Goal: Find specific page/section: Find specific page/section

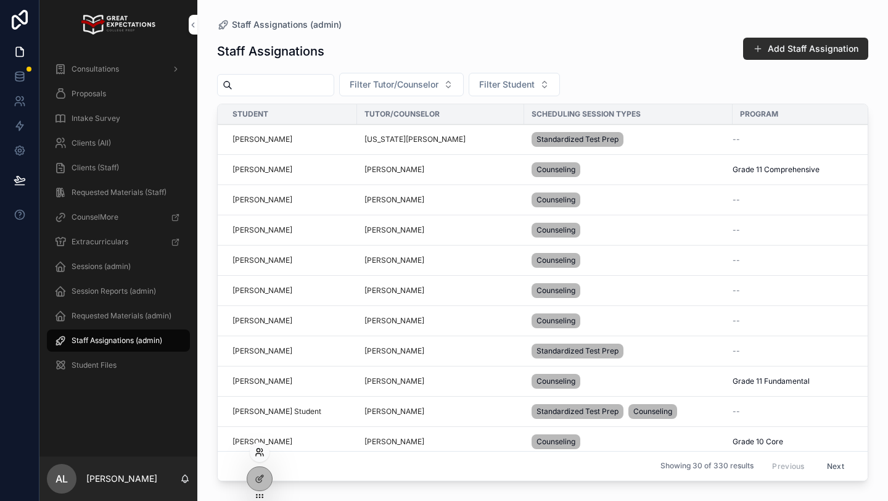
click at [260, 456] on icon at bounding box center [260, 452] width 10 height 10
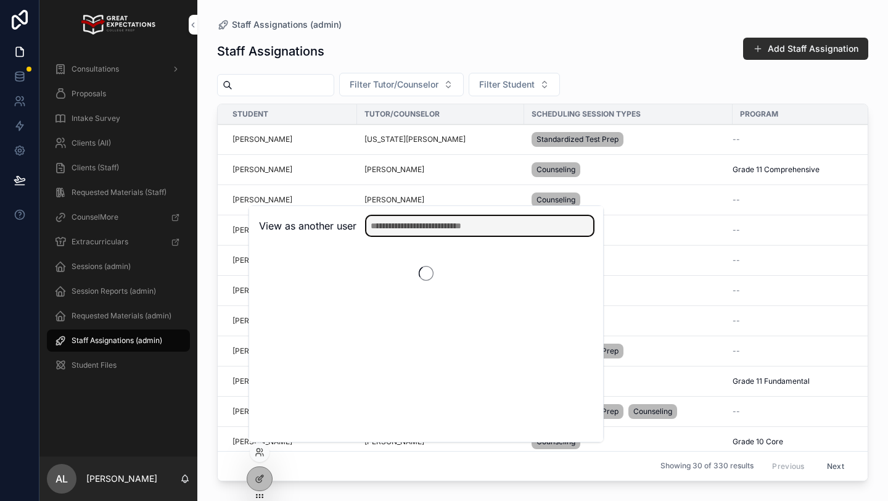
click at [402, 220] on input "text" at bounding box center [479, 226] width 227 height 20
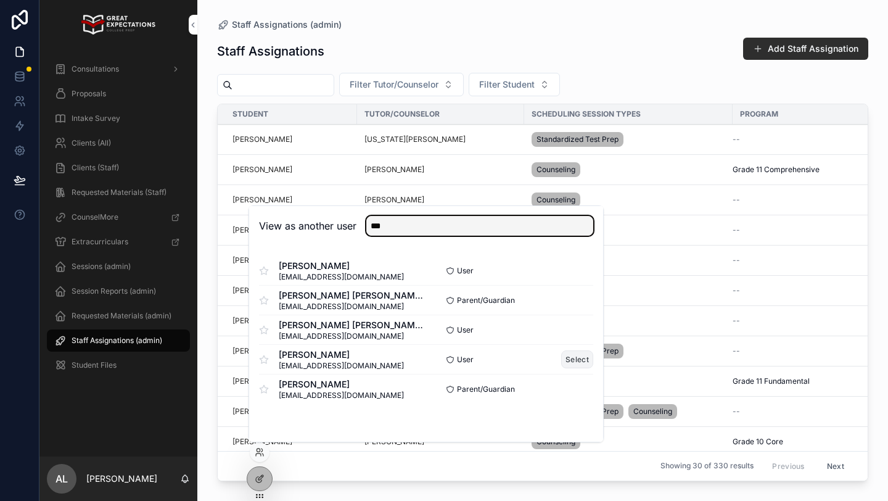
type input "***"
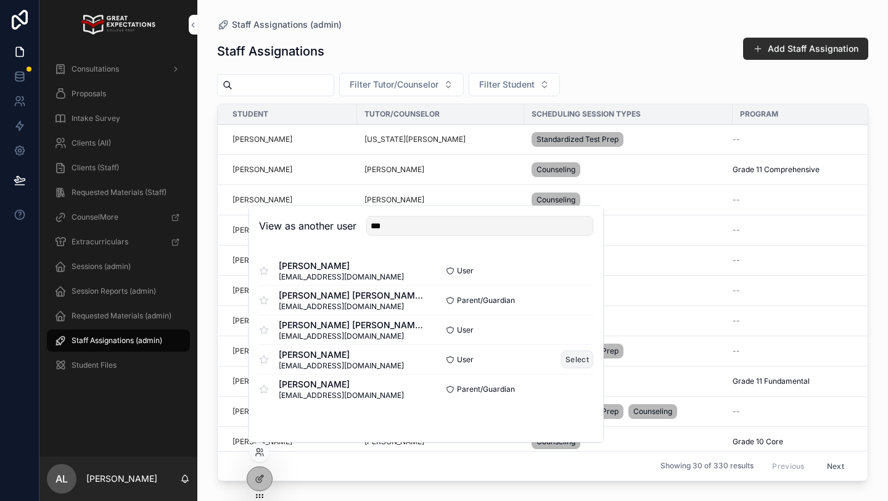
click at [577, 359] on button "Select" at bounding box center [577, 359] width 32 height 18
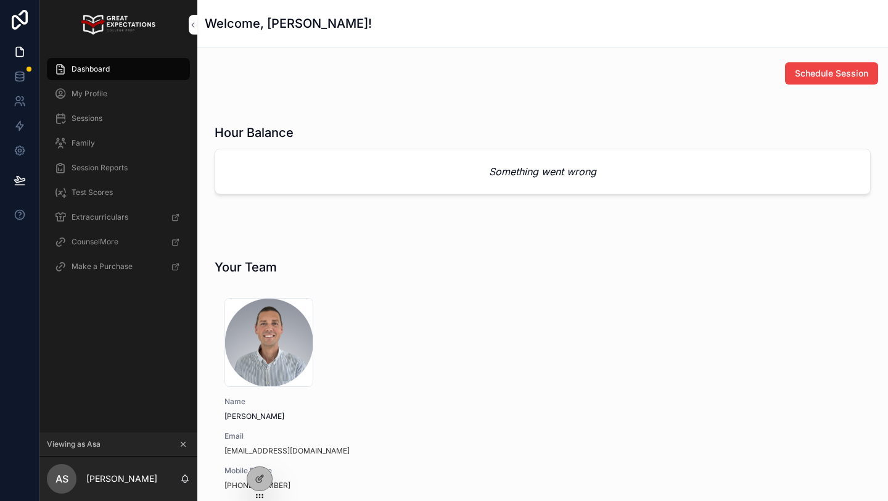
click at [87, 118] on span "Sessions" at bounding box center [87, 118] width 31 height 10
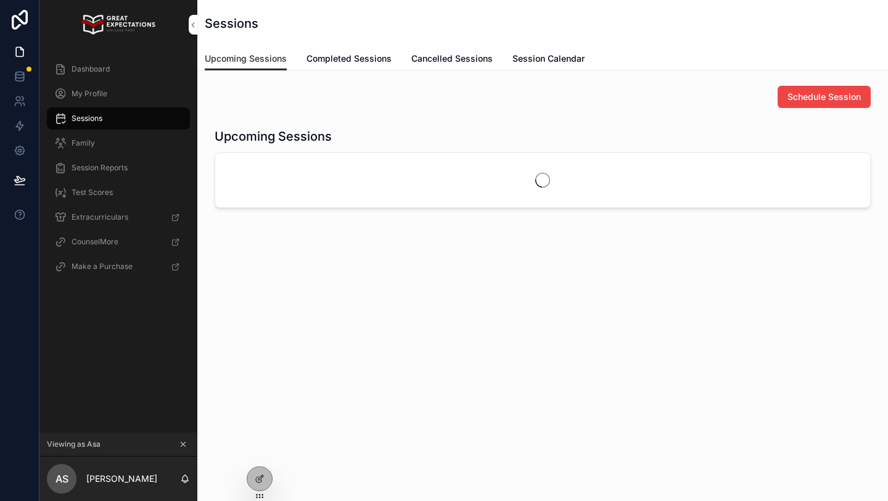
click at [136, 167] on div "Session Reports" at bounding box center [118, 168] width 128 height 20
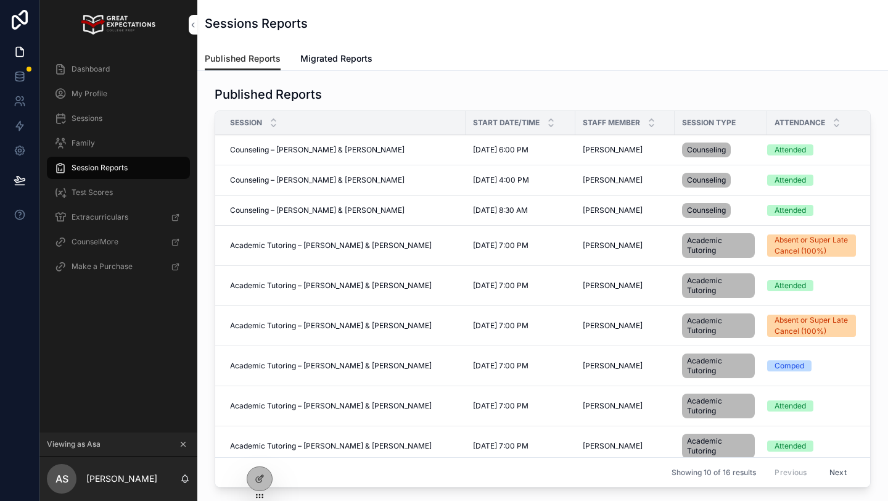
click at [354, 151] on span "Counseling – [PERSON_NAME] & [PERSON_NAME]" at bounding box center [317, 150] width 174 height 10
